Goal: Check status: Check status

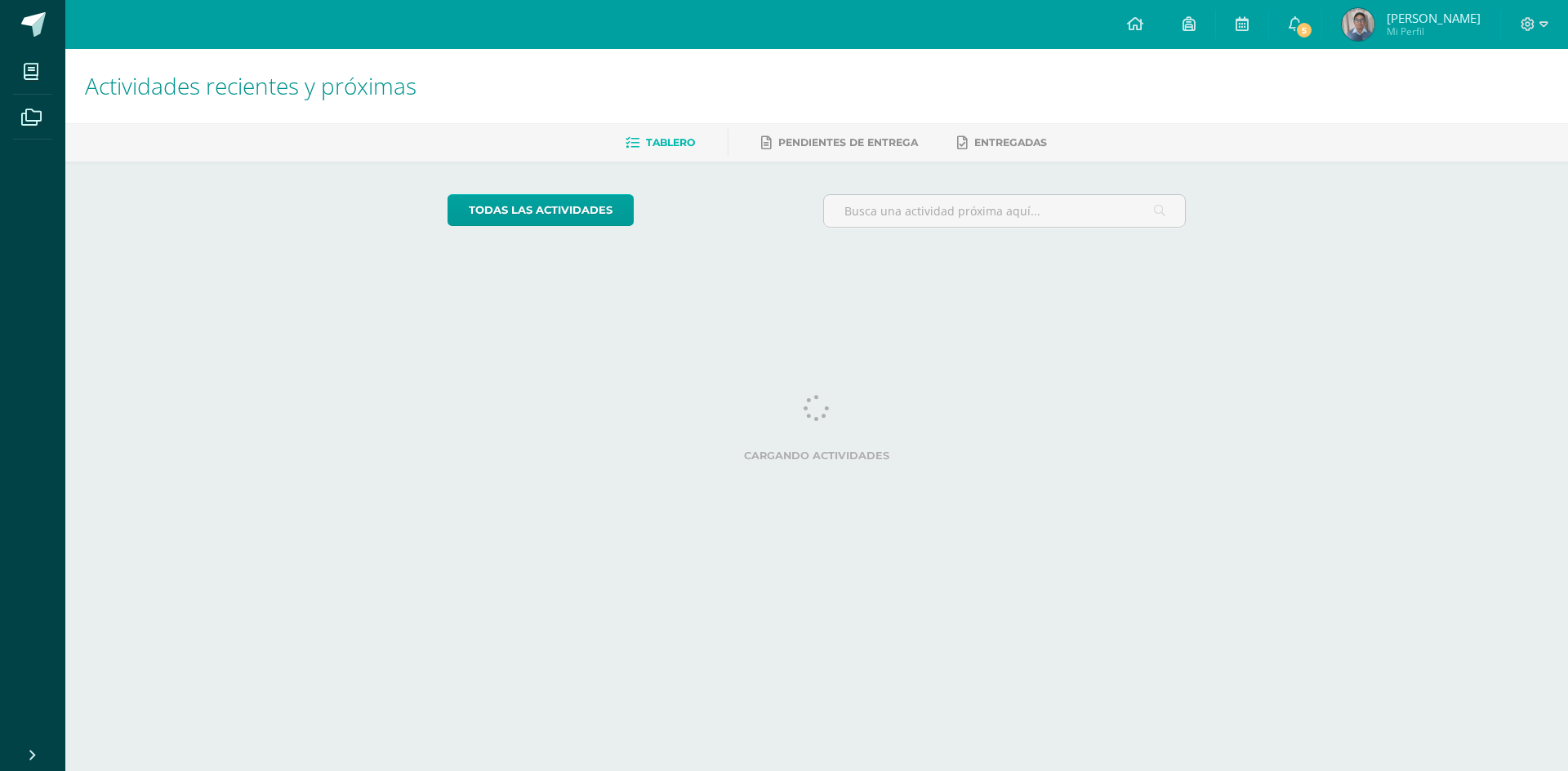
click at [1356, 30] on img at bounding box center [1358, 24] width 33 height 33
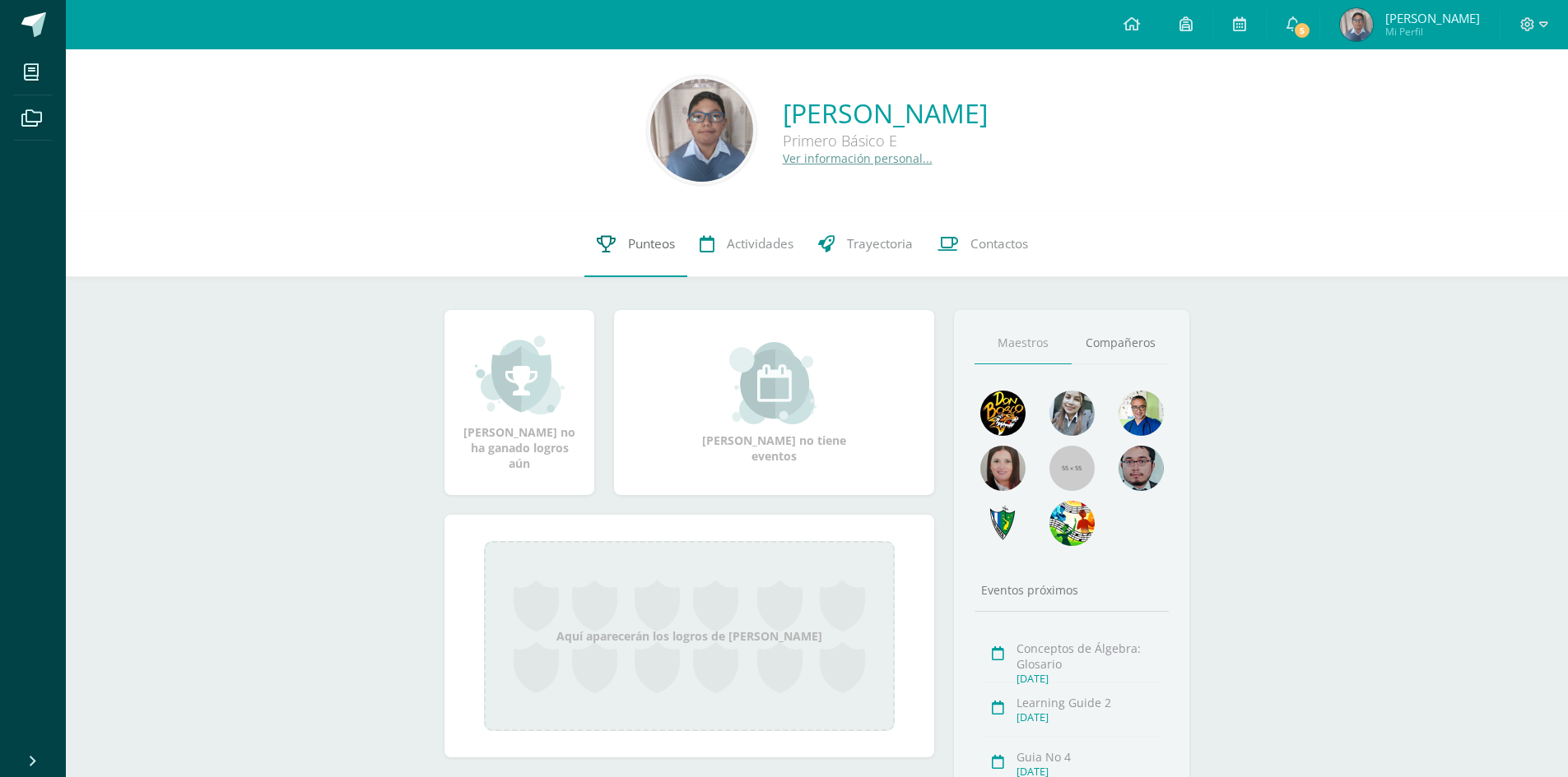
click at [656, 245] on span "Punteos" at bounding box center [651, 244] width 47 height 17
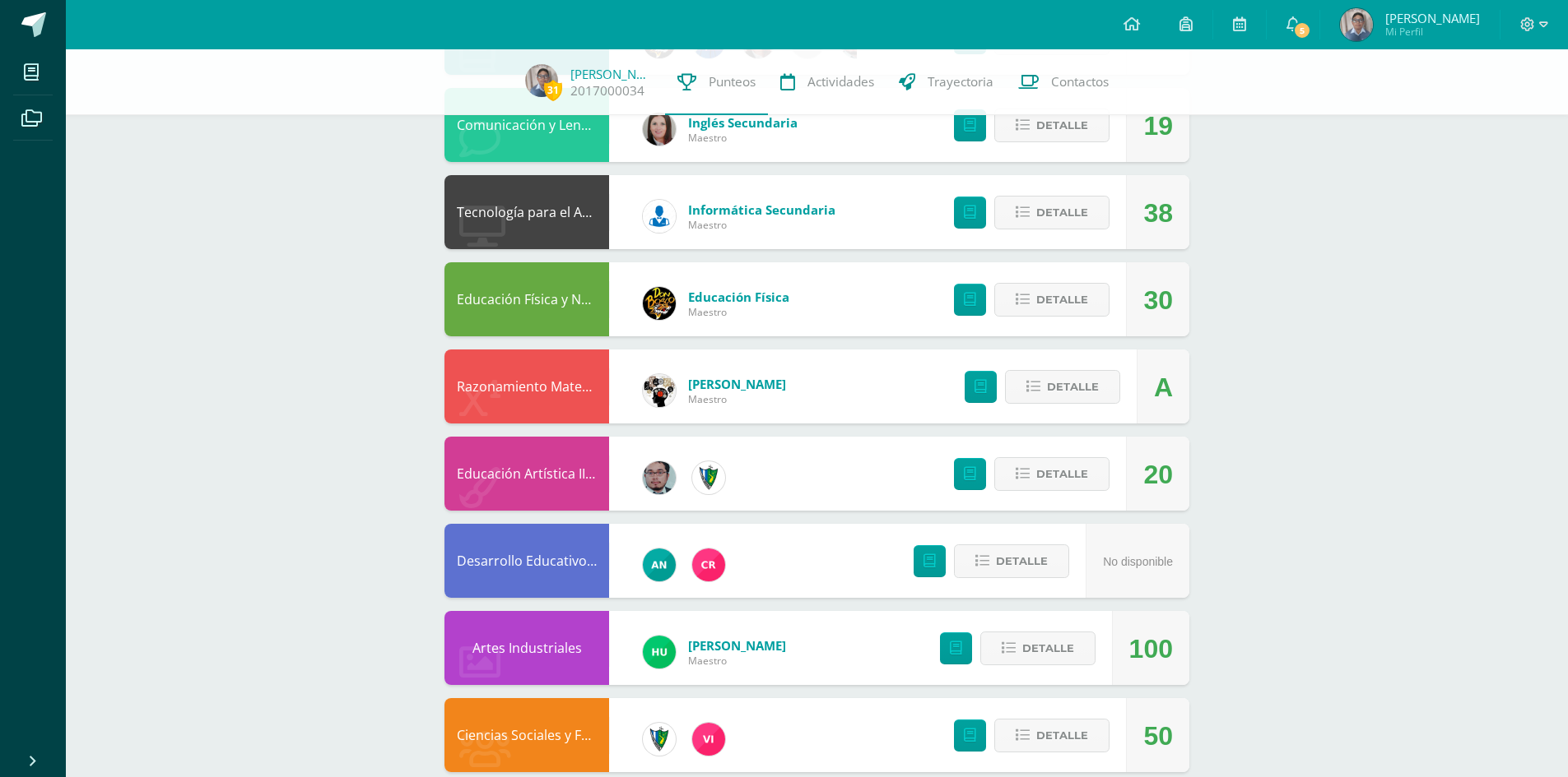
scroll to position [983, 0]
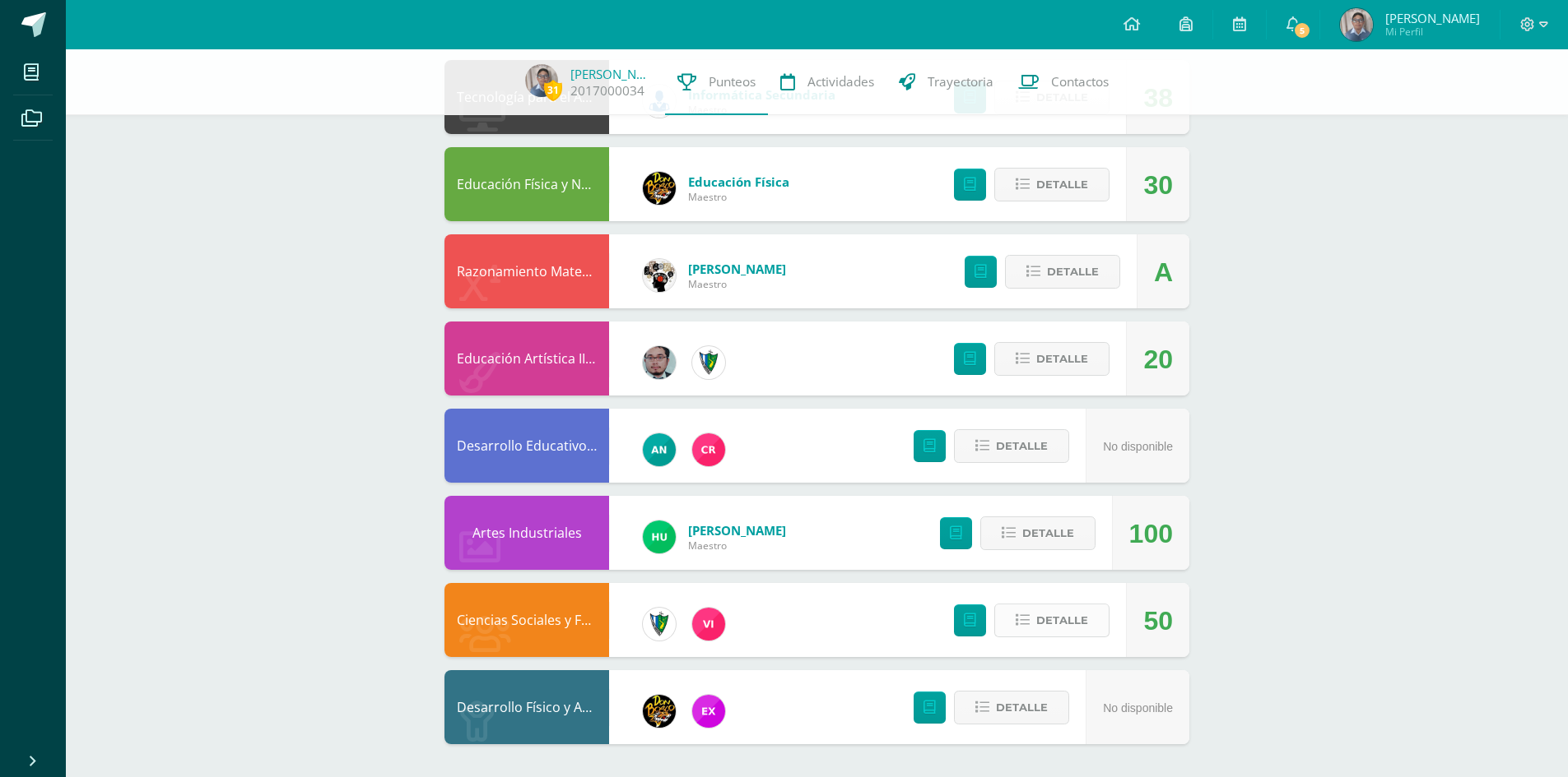
click at [1057, 630] on span "Detalle" at bounding box center [1061, 620] width 51 height 30
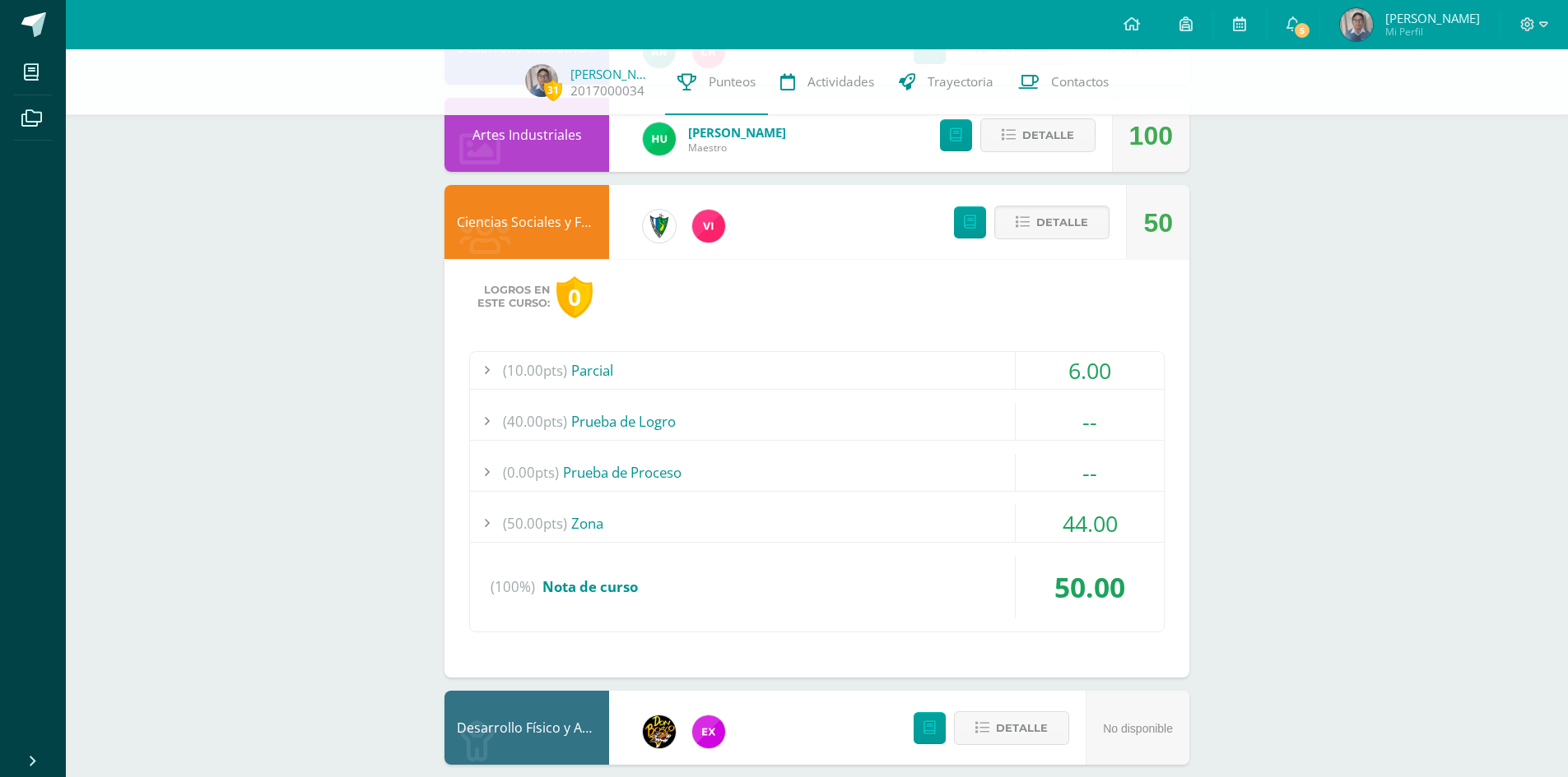
scroll to position [1394, 0]
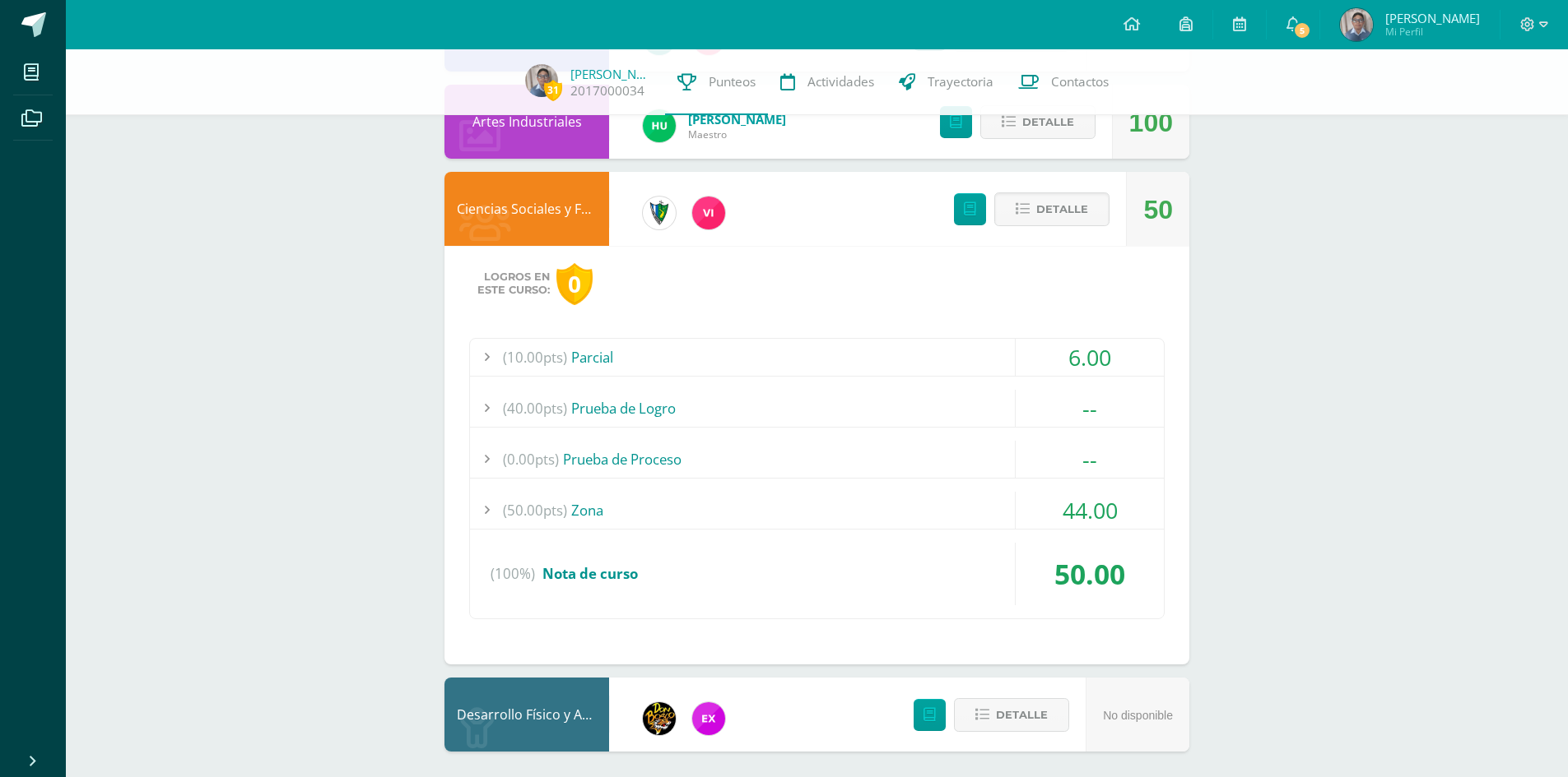
click at [586, 512] on div "(50.00pts) Zona" at bounding box center [817, 511] width 694 height 37
